Goal: Transaction & Acquisition: Subscribe to service/newsletter

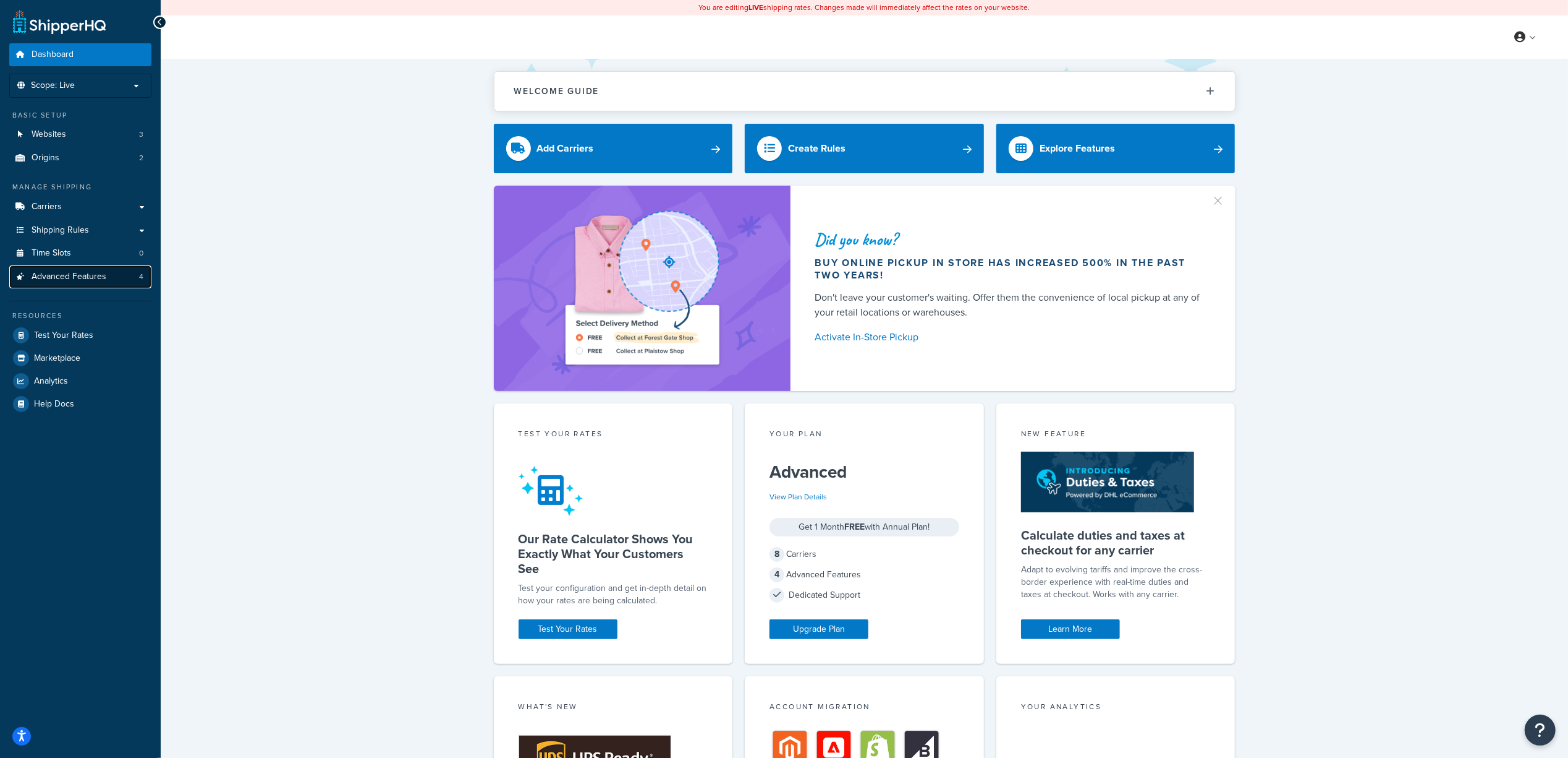
click at [117, 278] on link "Advanced Features 4" at bounding box center [80, 277] width 142 height 23
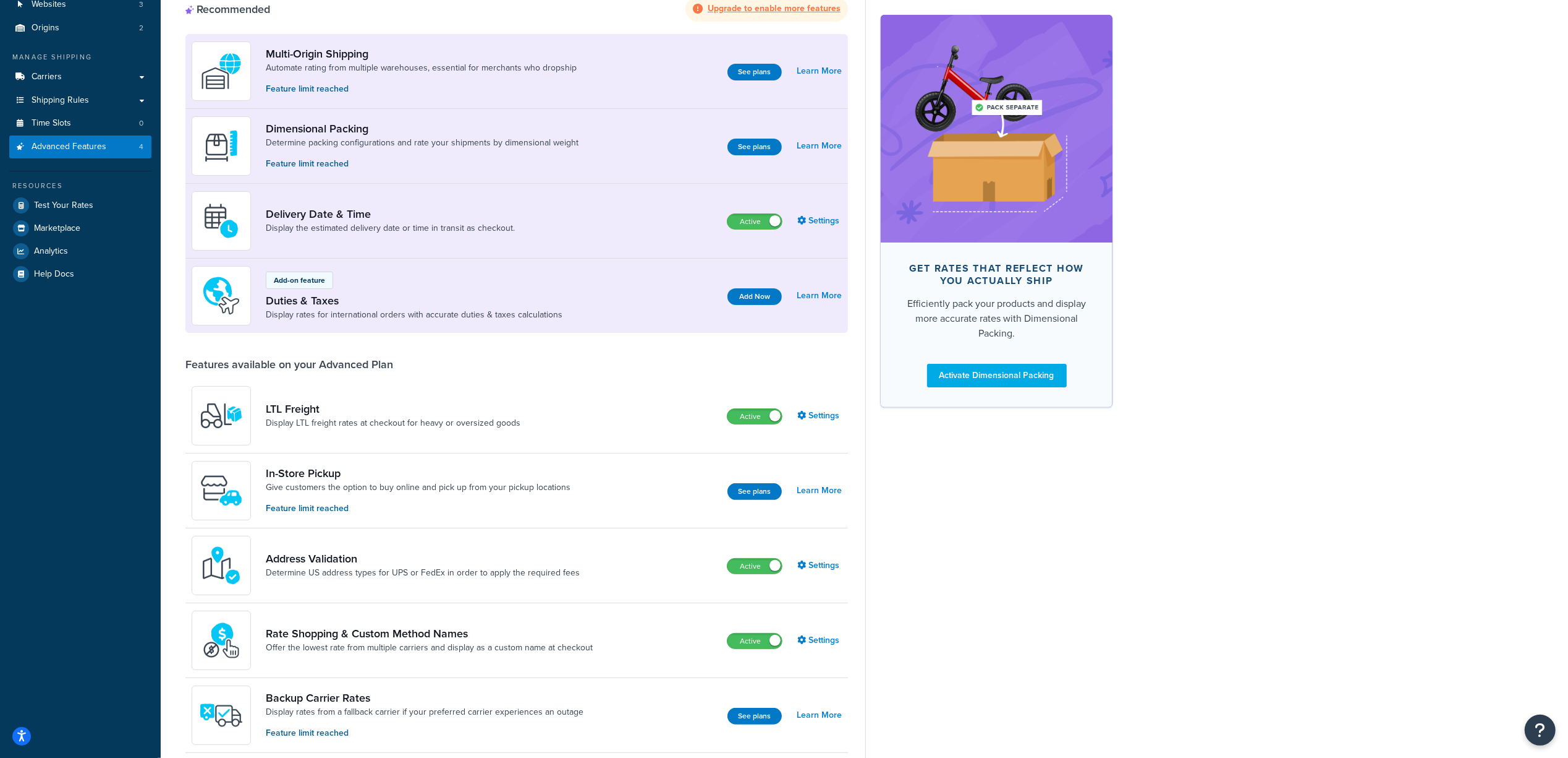
scroll to position [159, 0]
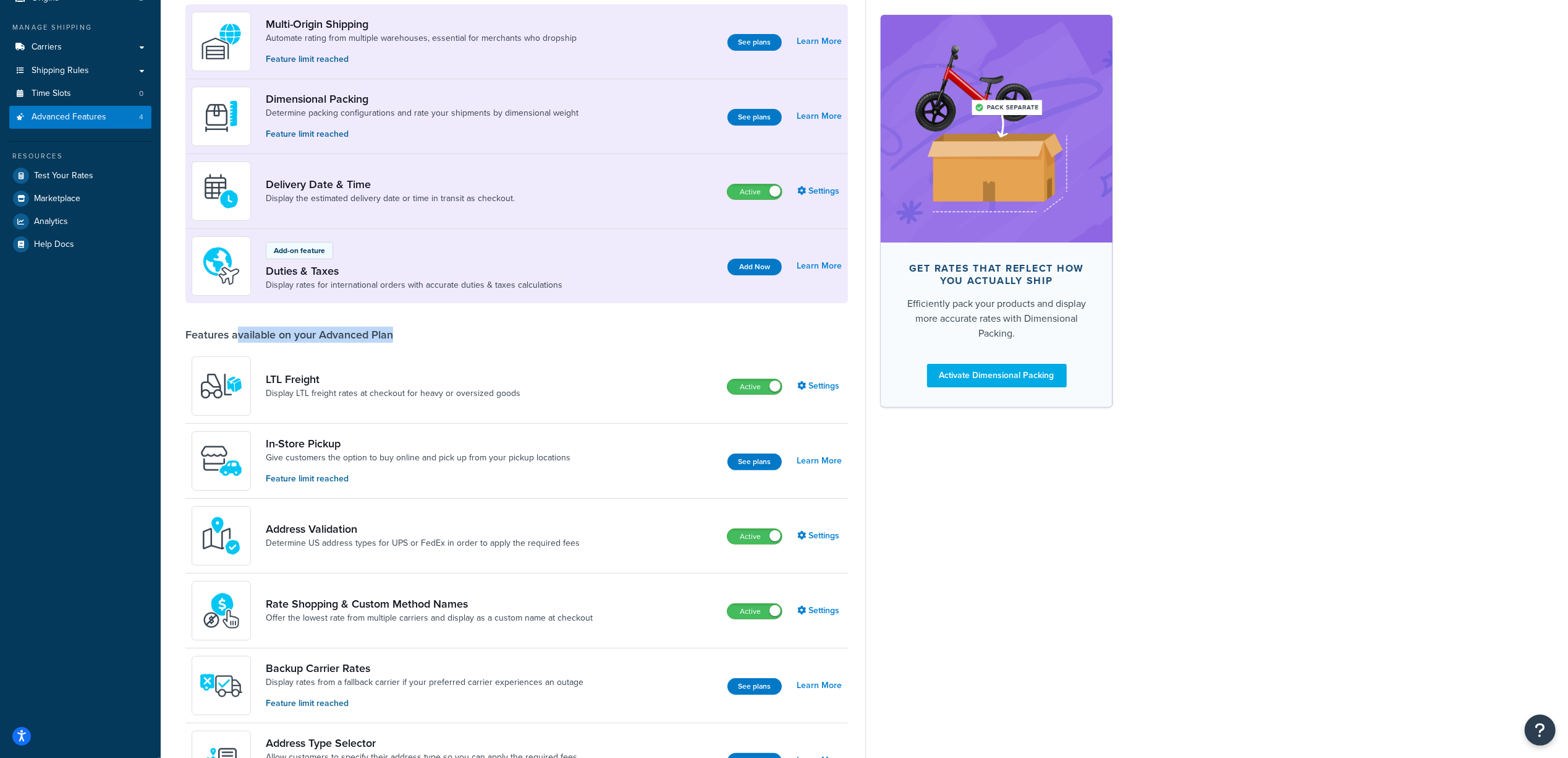
drag, startPoint x: 402, startPoint y: 339, endPoint x: 235, endPoint y: 340, distance: 167.0
click at [235, 340] on div "Features available on your Advanced Plan" at bounding box center [517, 335] width 663 height 14
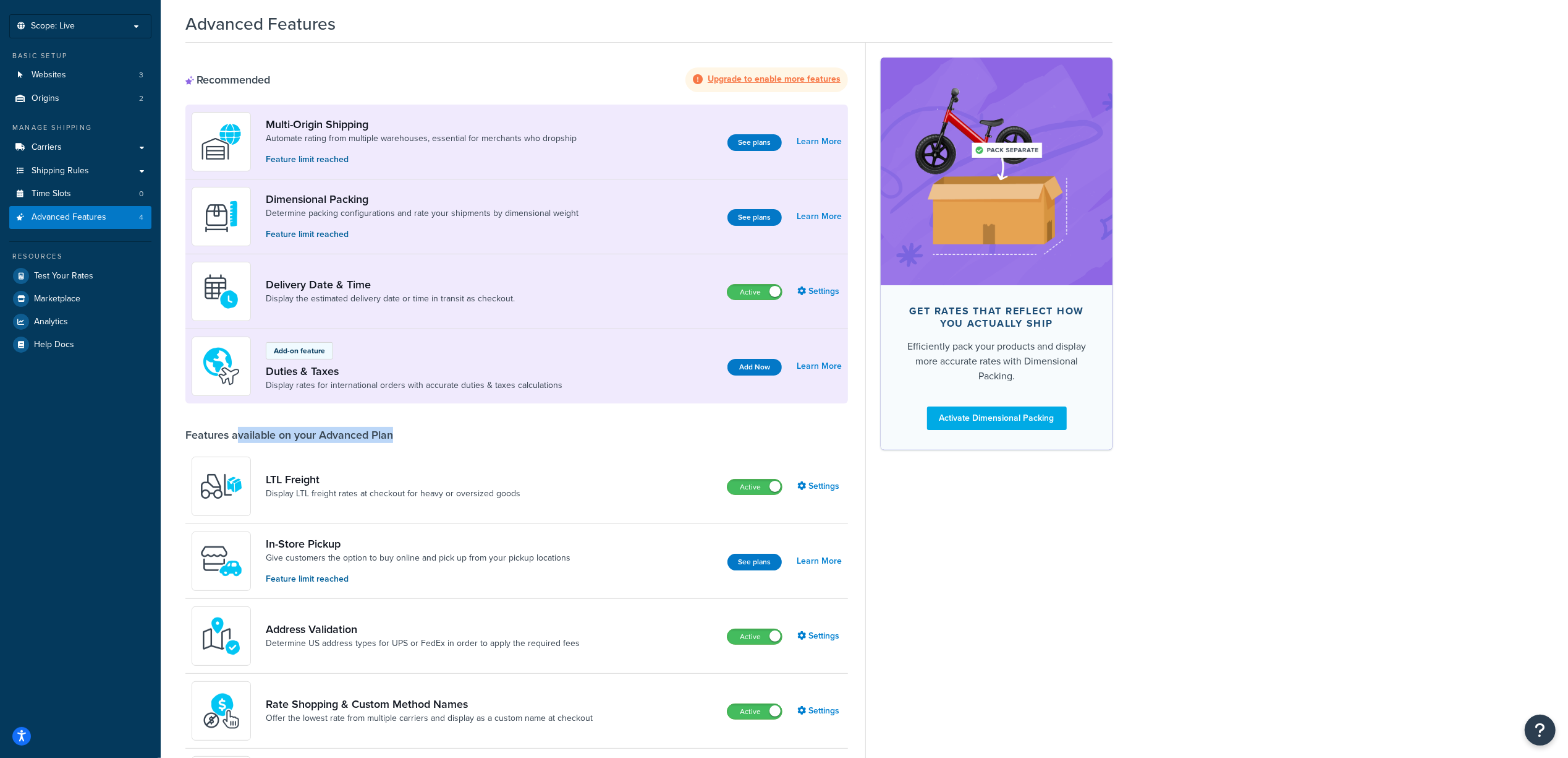
scroll to position [0, 0]
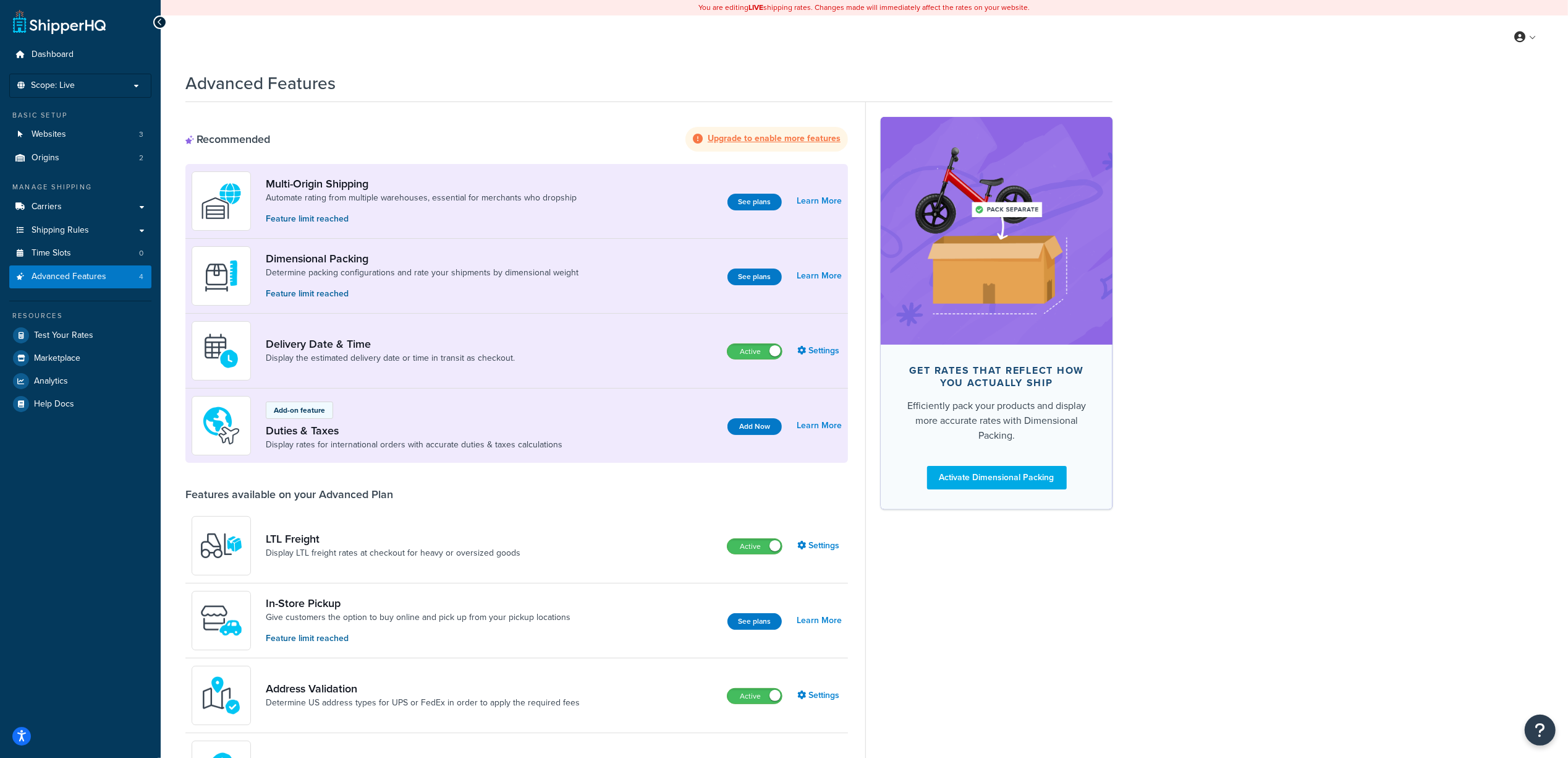
click at [816, 138] on strong "Upgrade to enable more features" at bounding box center [775, 137] width 133 height 13
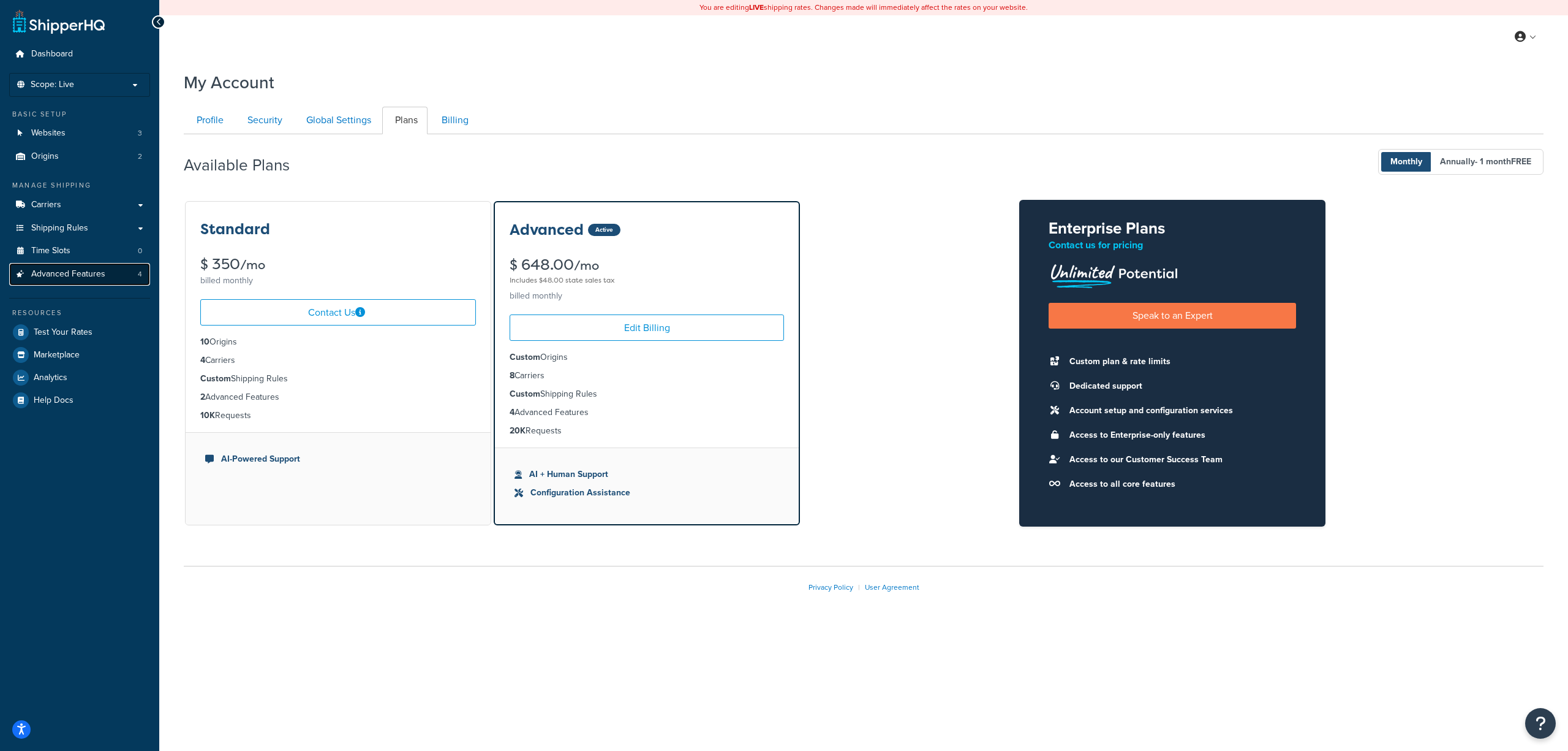
click at [86, 285] on link "Advanced Features 4" at bounding box center [79, 274] width 141 height 23
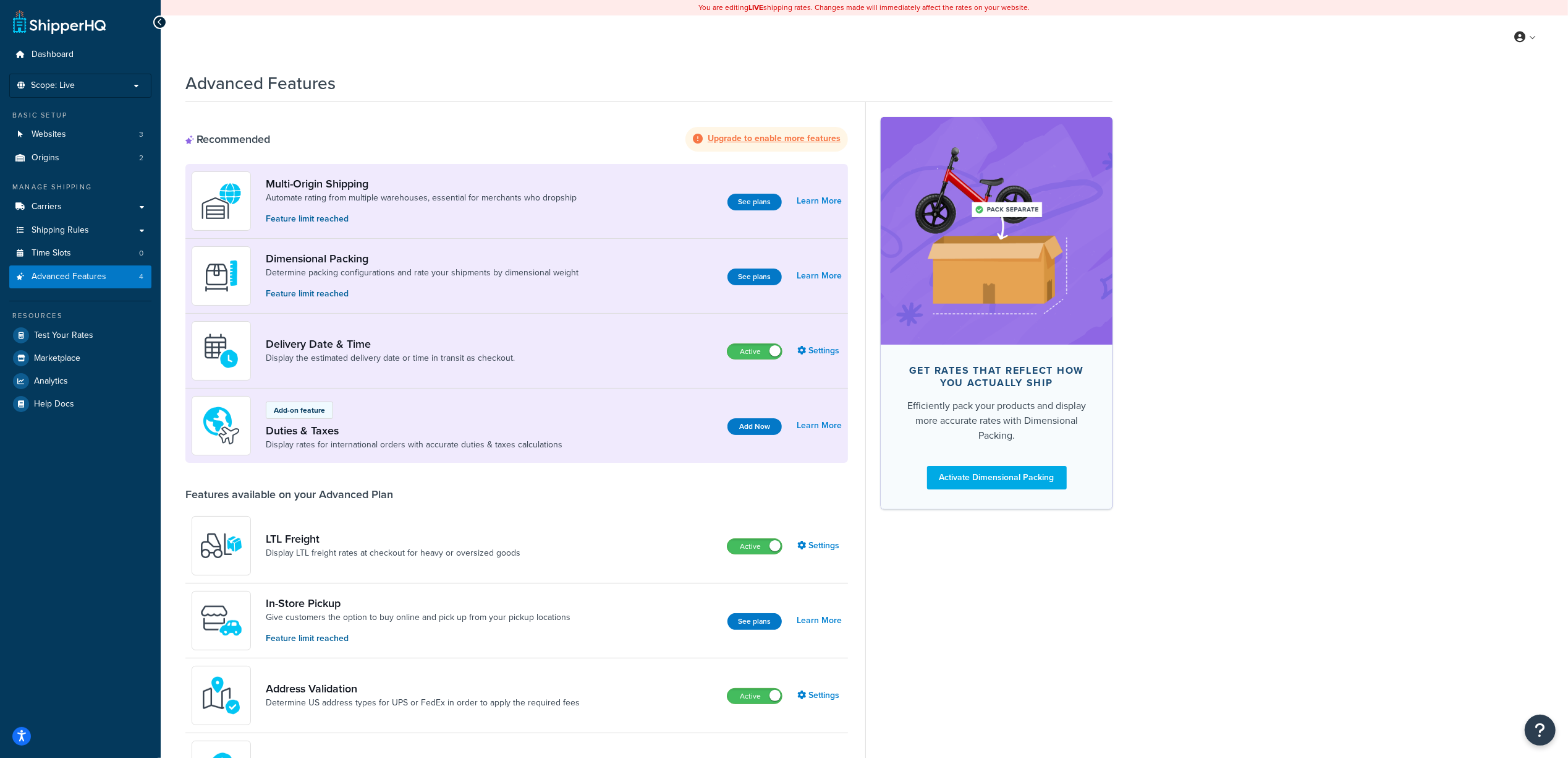
click at [789, 135] on strong "Upgrade to enable more features" at bounding box center [775, 137] width 133 height 13
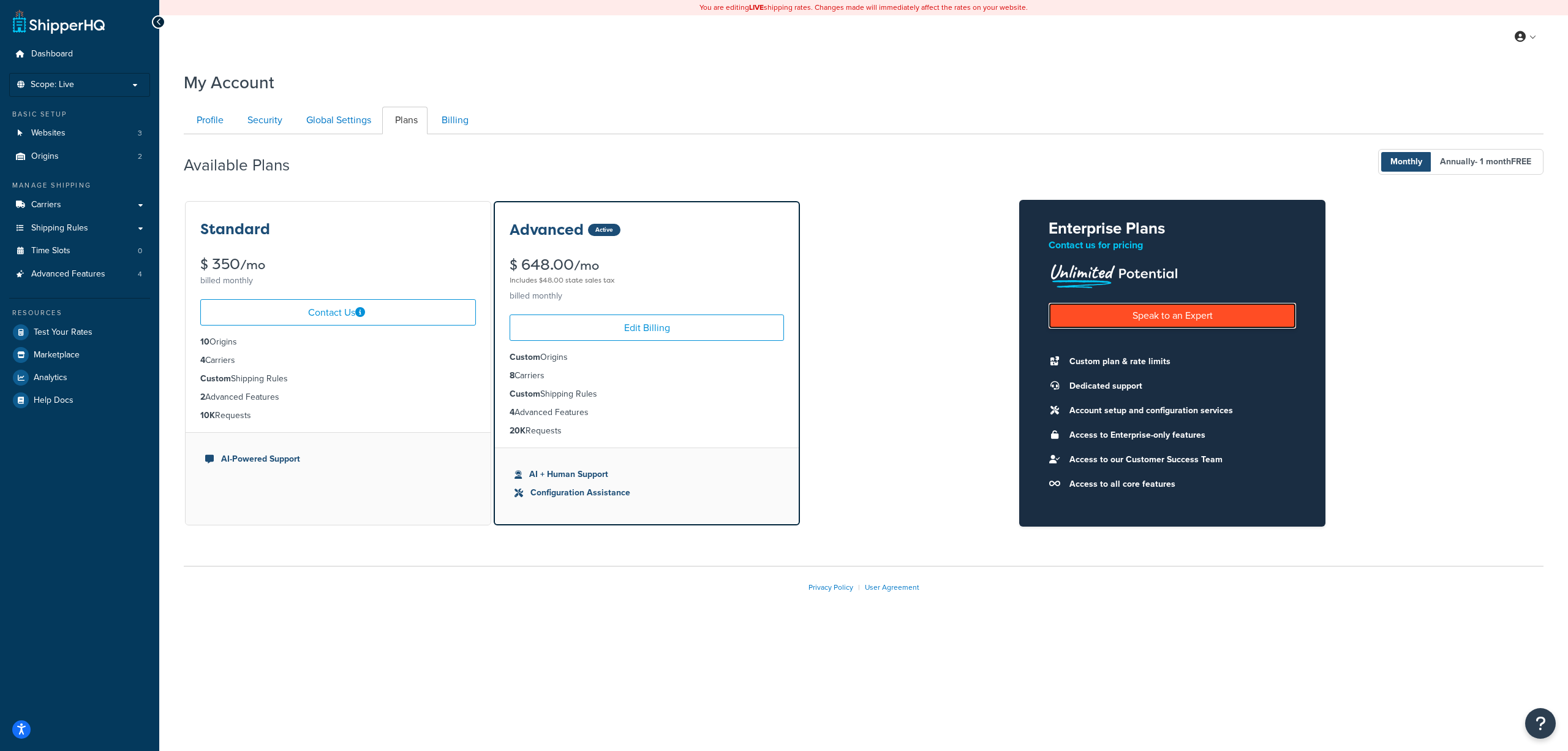
click at [1169, 319] on link "Speak to an Expert" at bounding box center [1171, 314] width 247 height 25
